Goal: Task Accomplishment & Management: Manage account settings

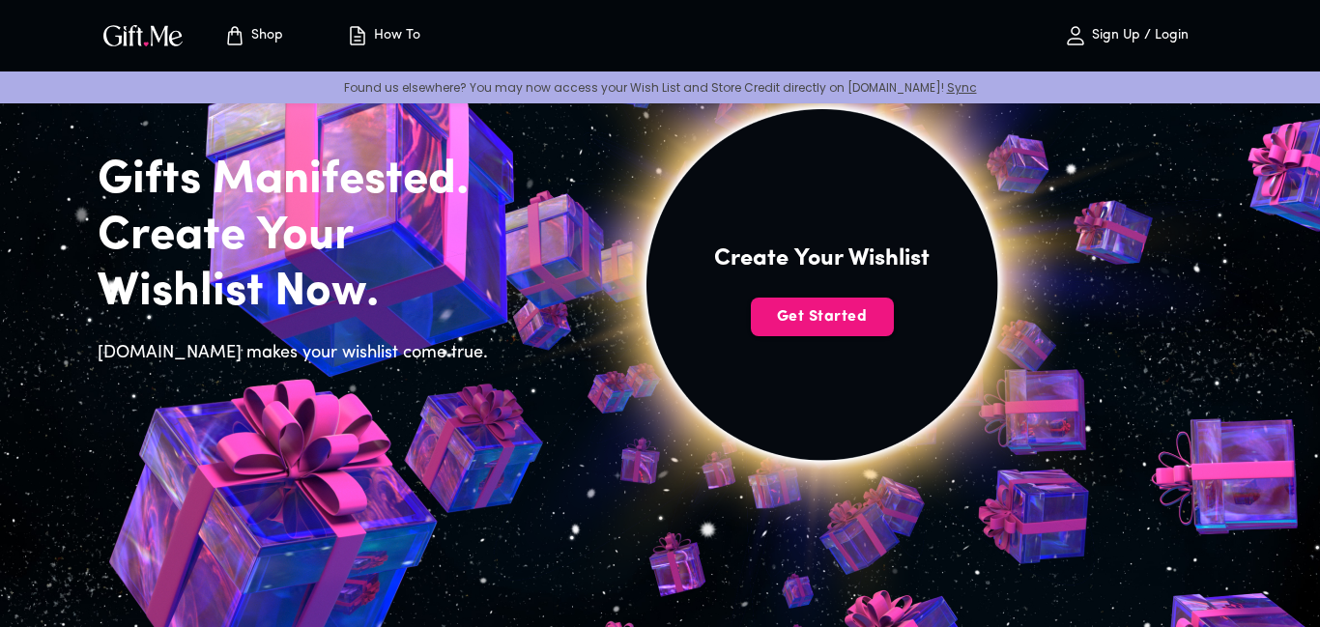
scroll to position [56, 0]
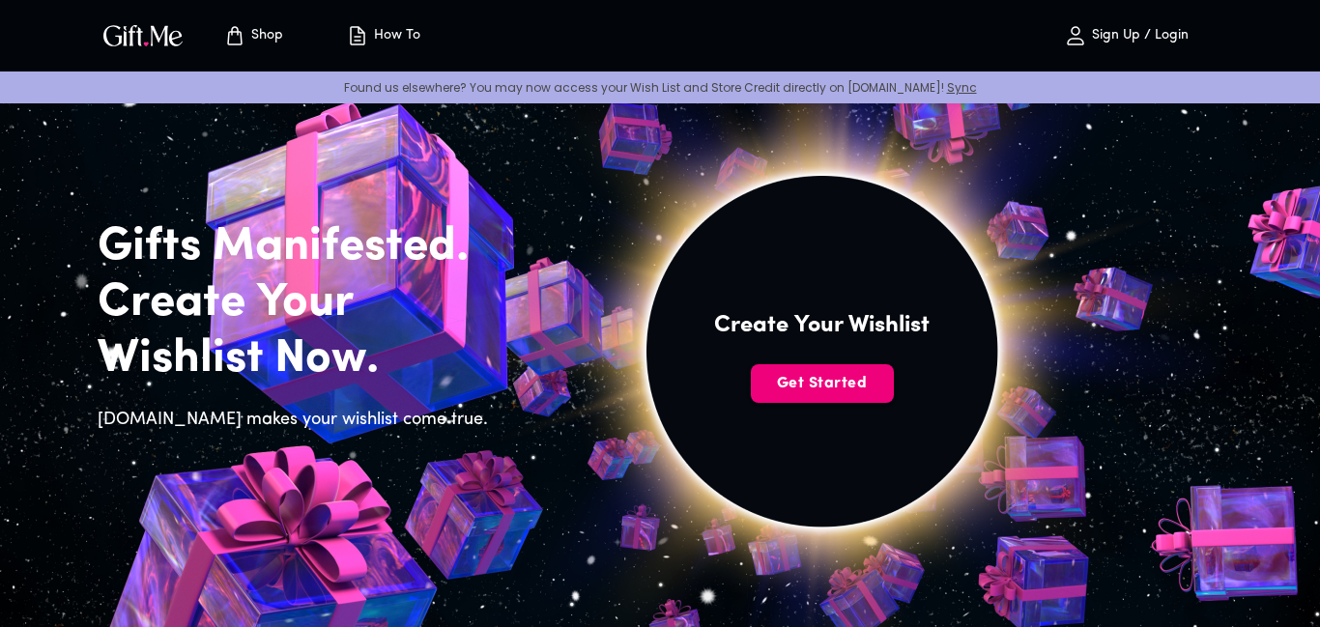
click at [804, 390] on span "Get Started" at bounding box center [822, 383] width 143 height 21
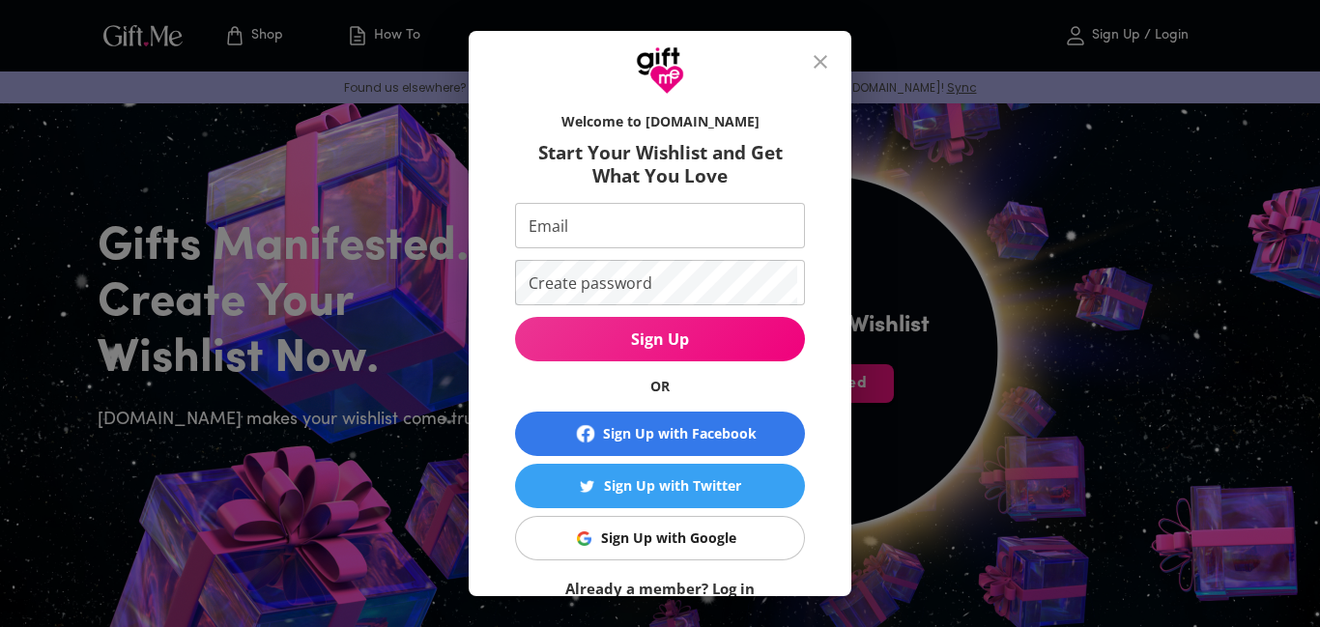
click at [679, 558] on button "Sign Up with Google" at bounding box center [660, 538] width 290 height 44
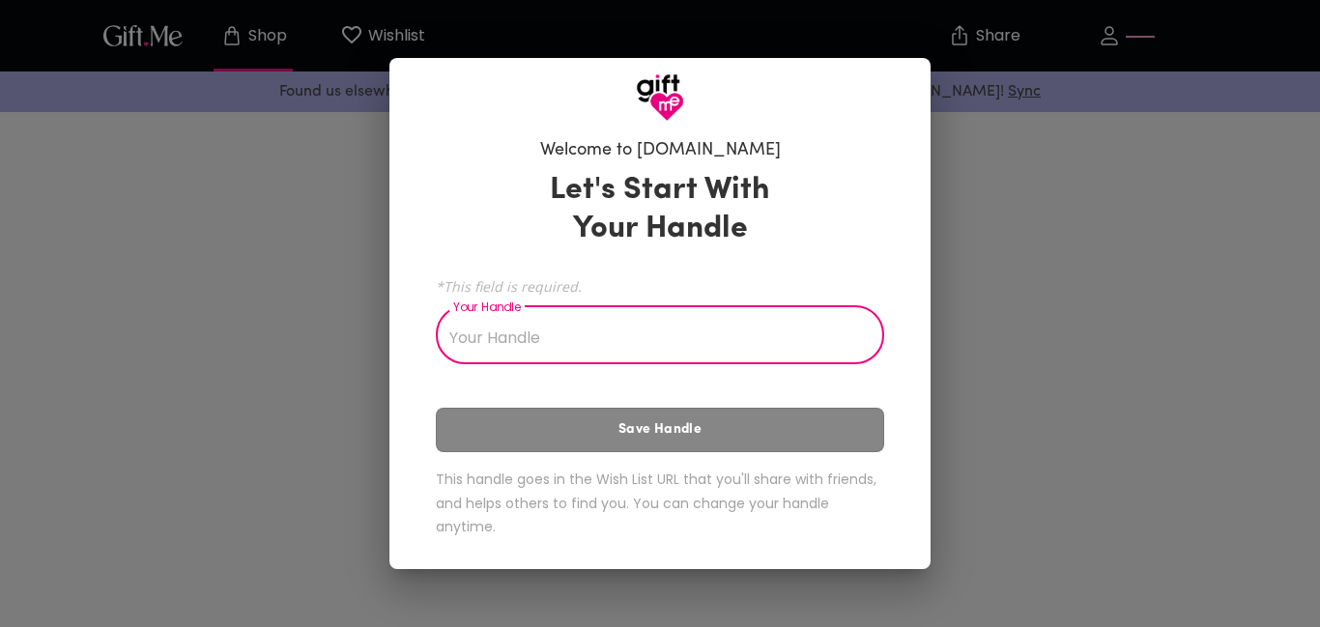
click at [777, 352] on input "Your Handle" at bounding box center [649, 337] width 427 height 54
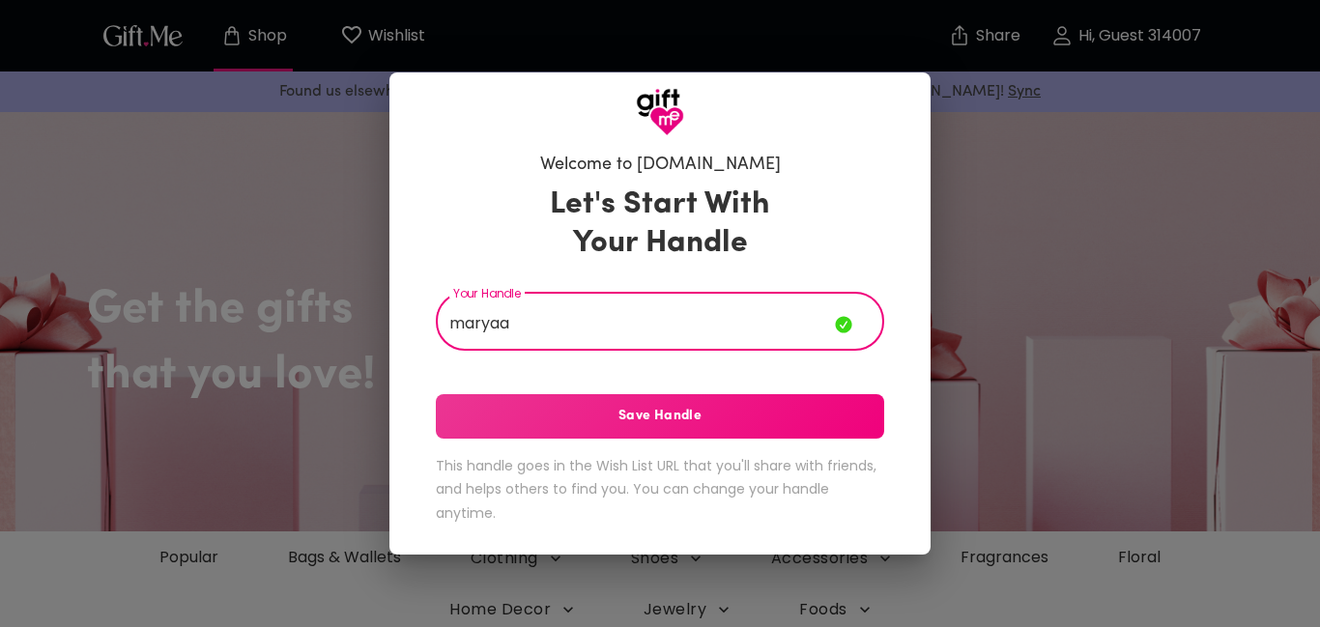
type input "maryaa"
click at [758, 428] on button "Save Handle" at bounding box center [660, 416] width 448 height 44
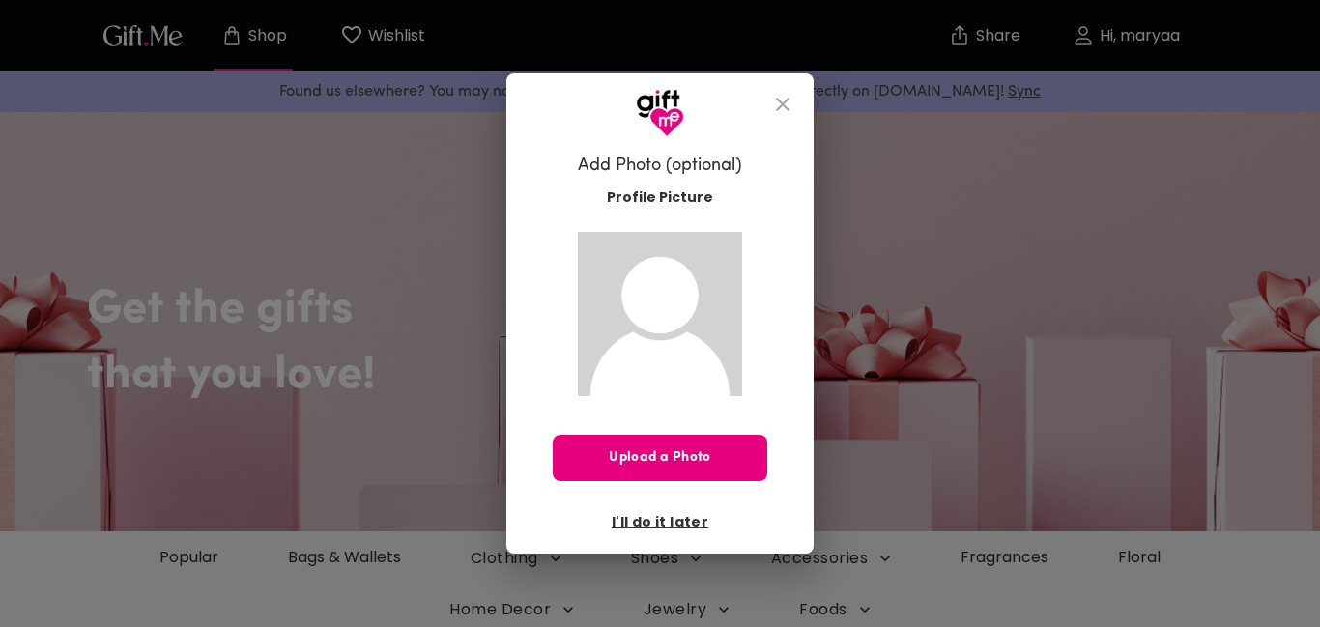
click at [785, 95] on icon "close" at bounding box center [782, 104] width 23 height 23
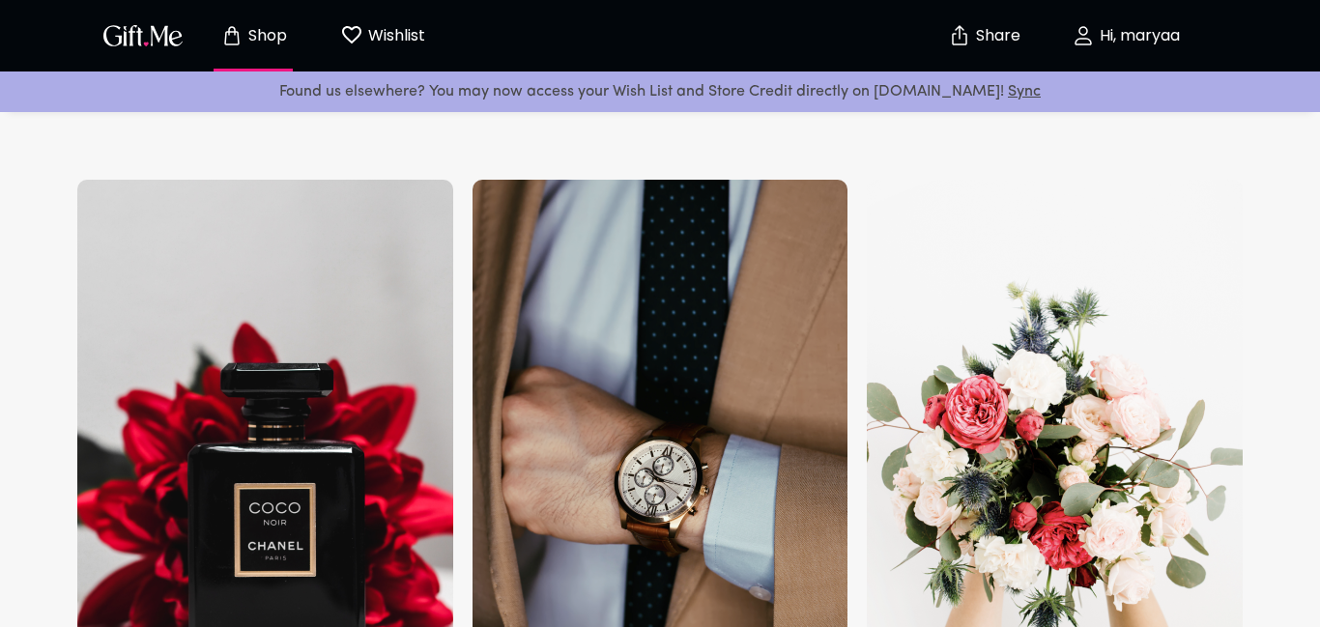
scroll to position [2014, 0]
